Goal: Task Accomplishment & Management: Manage account settings

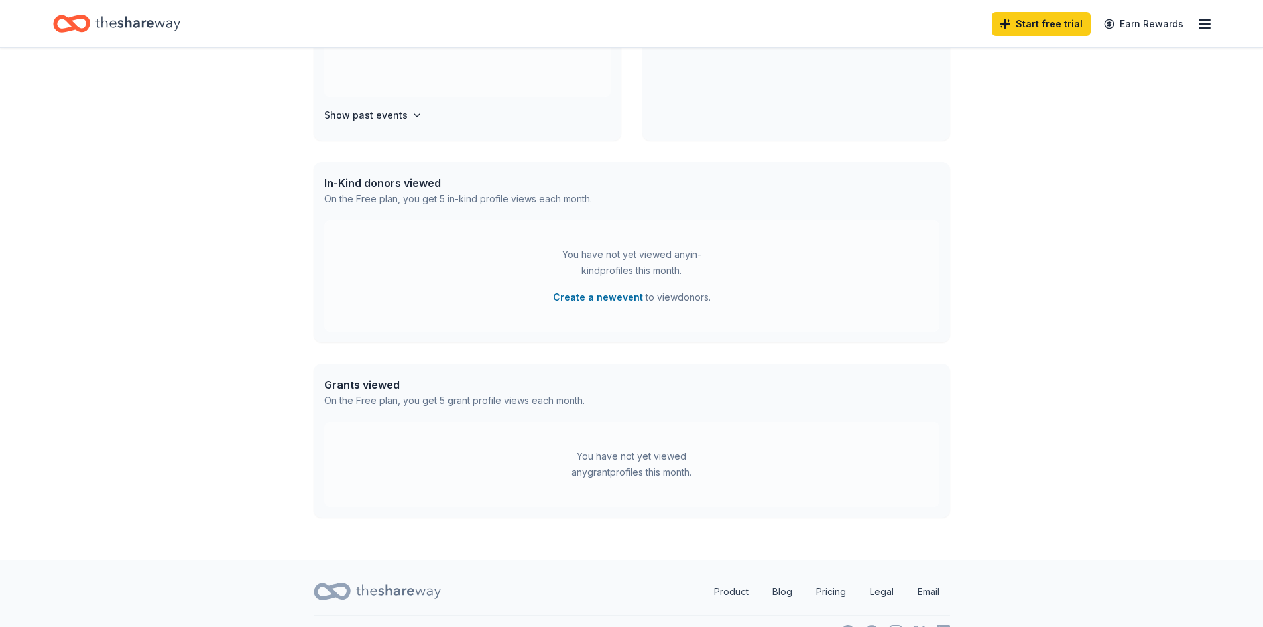
scroll to position [265, 0]
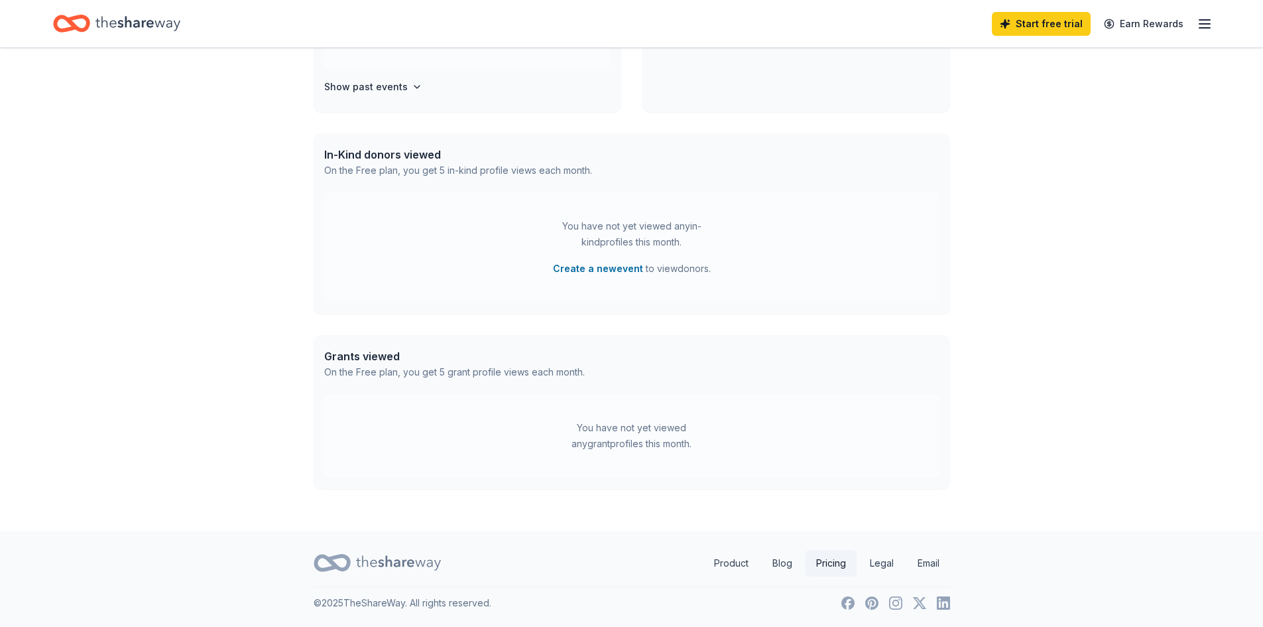
click at [823, 563] on link "Pricing" at bounding box center [831, 563] width 51 height 27
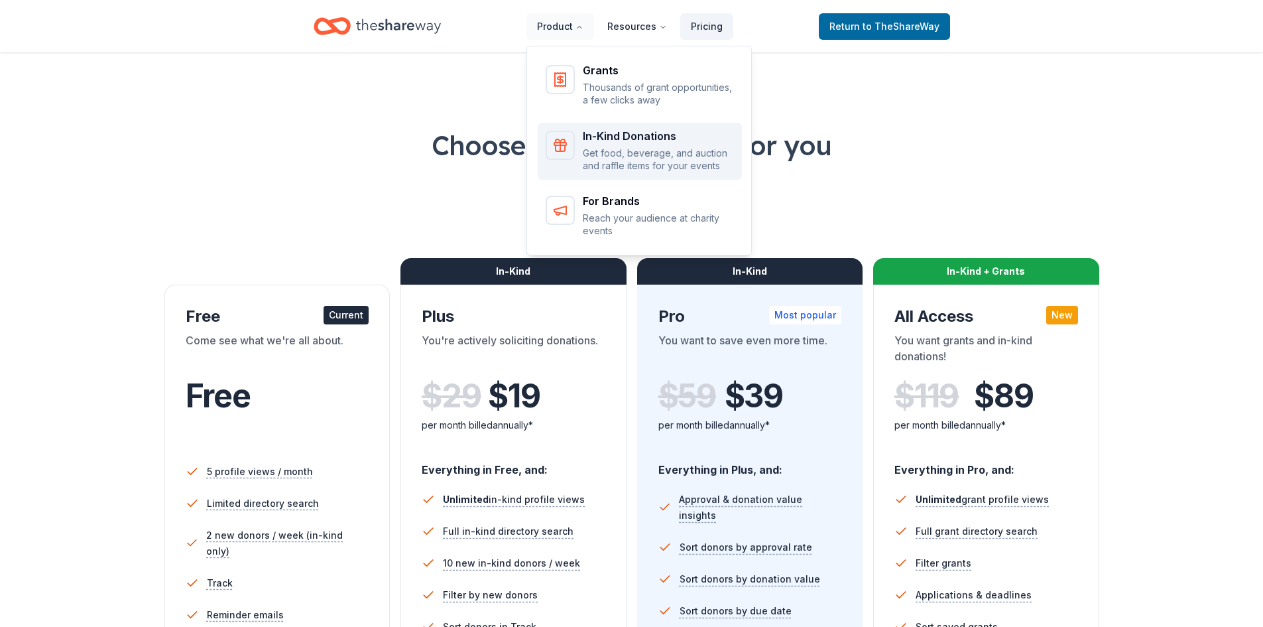
click at [623, 151] on p "Get food, beverage, and auction and raffle items for your events" at bounding box center [658, 160] width 151 height 26
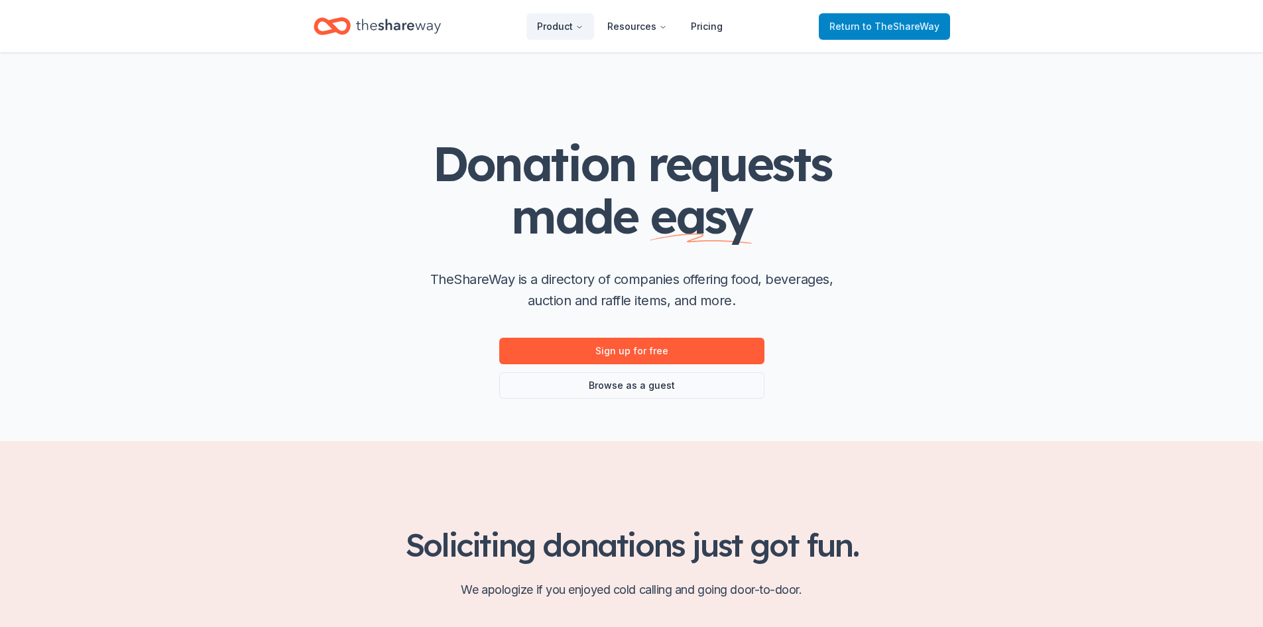
click at [879, 23] on span "to TheShareWay" at bounding box center [901, 26] width 77 height 11
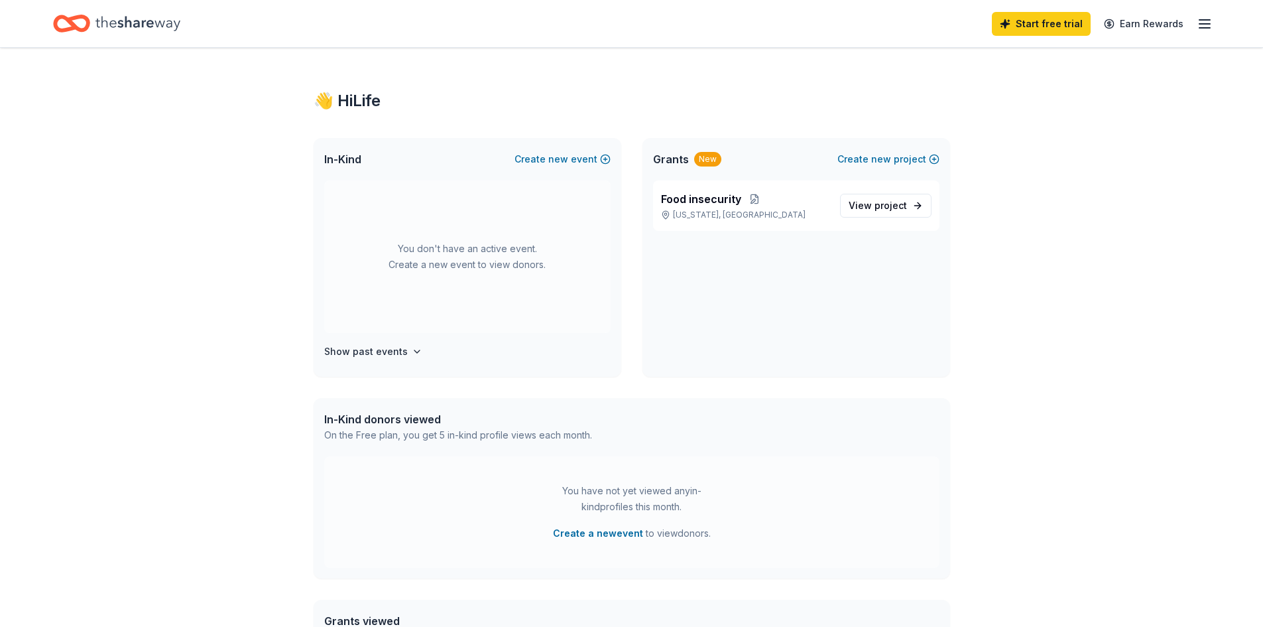
click at [1206, 24] on line "button" at bounding box center [1204, 24] width 11 height 0
click at [1077, 220] on div "Logout" at bounding box center [1113, 217] width 176 height 23
click at [1048, 219] on button "Logout" at bounding box center [1042, 221] width 35 height 16
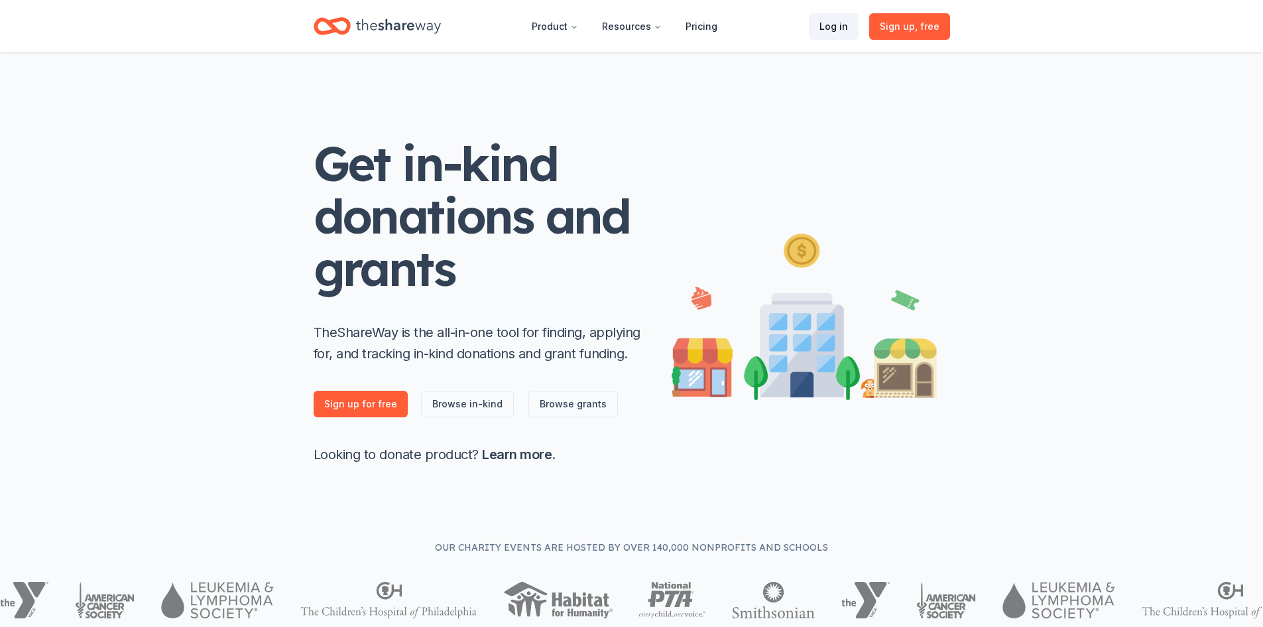
click at [827, 28] on link "Log in" at bounding box center [834, 26] width 50 height 27
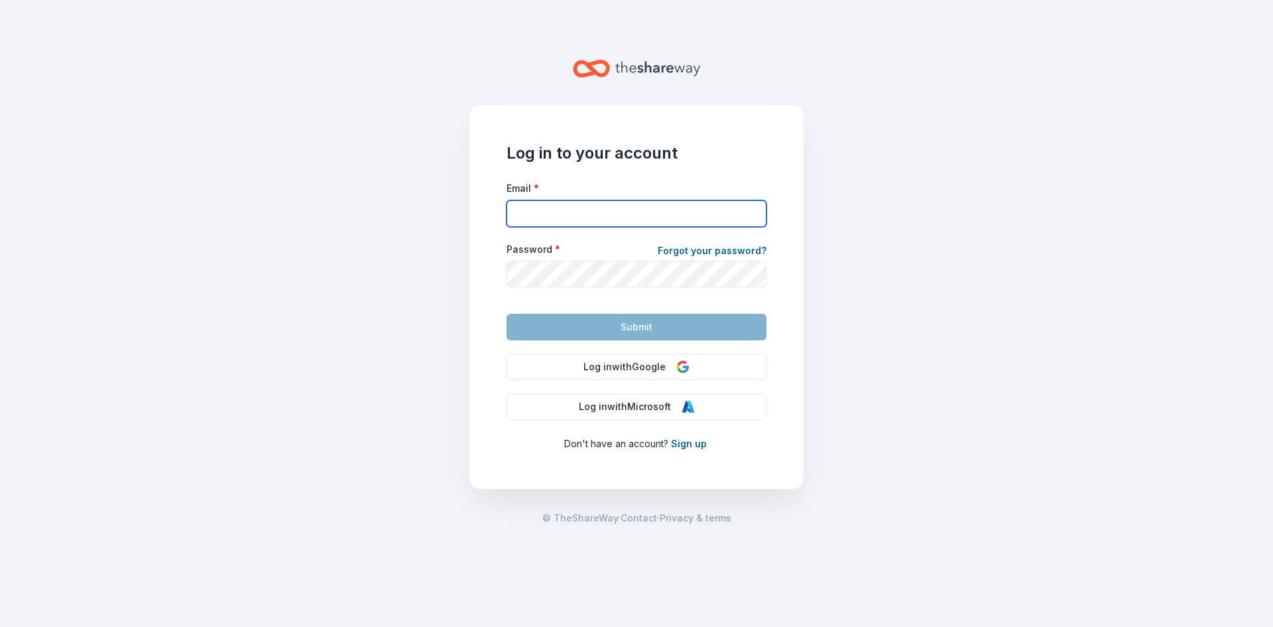
click at [564, 211] on input "Email *" at bounding box center [637, 213] width 260 height 27
type input "[PERSON_NAME][EMAIL_ADDRESS][PERSON_NAME][DOMAIN_NAME]"
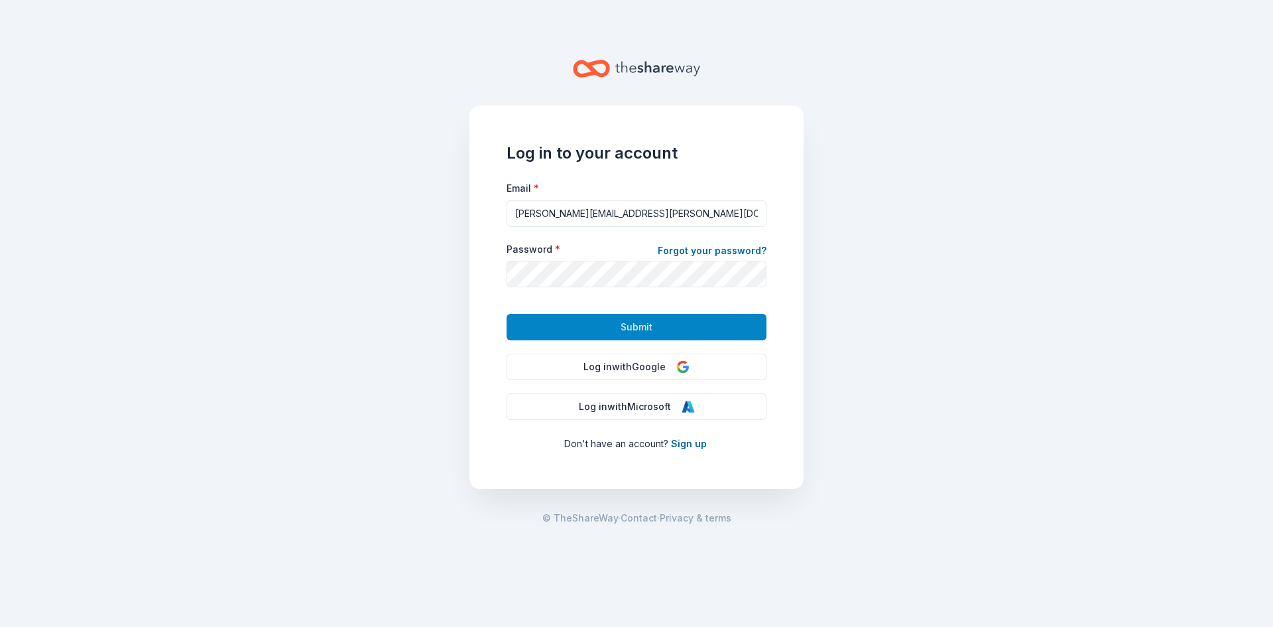
click at [633, 324] on span "Submit" at bounding box center [637, 327] width 32 height 16
